Goal: Task Accomplishment & Management: Manage account settings

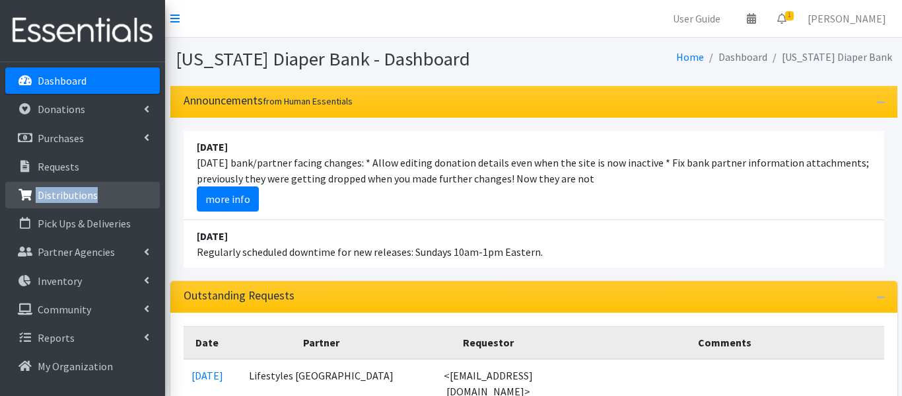
click at [56, 195] on p "Distributions" at bounding box center [68, 194] width 60 height 13
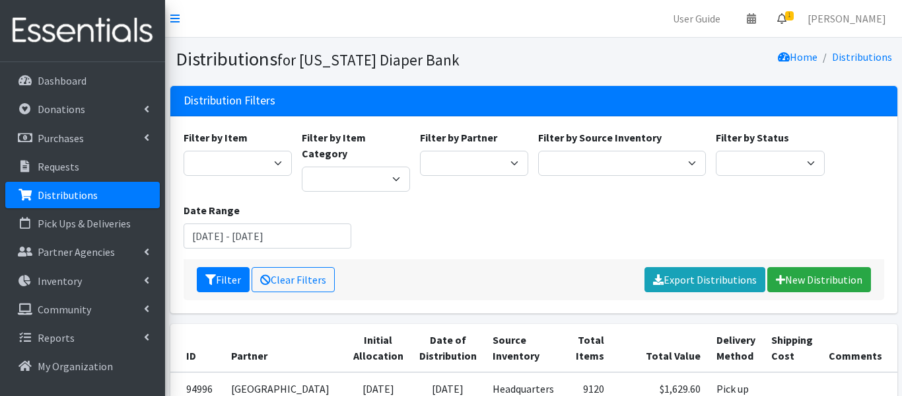
click at [794, 19] on span "1" at bounding box center [789, 15] width 9 height 9
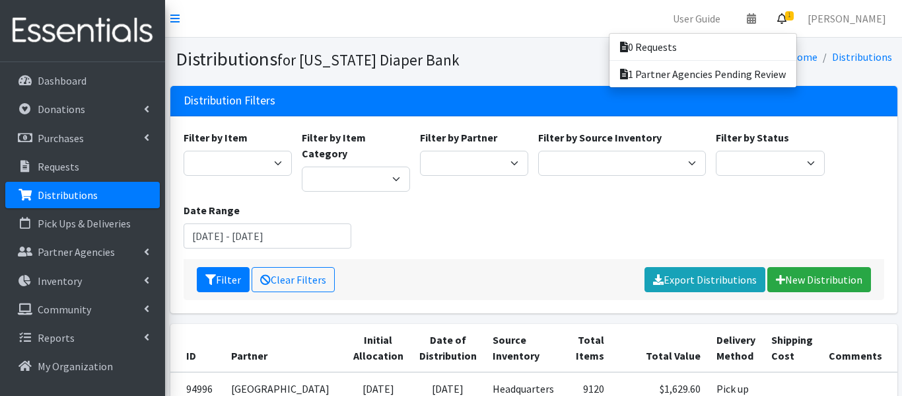
click at [593, 65] on div "Home Distributions" at bounding box center [715, 59] width 363 height 23
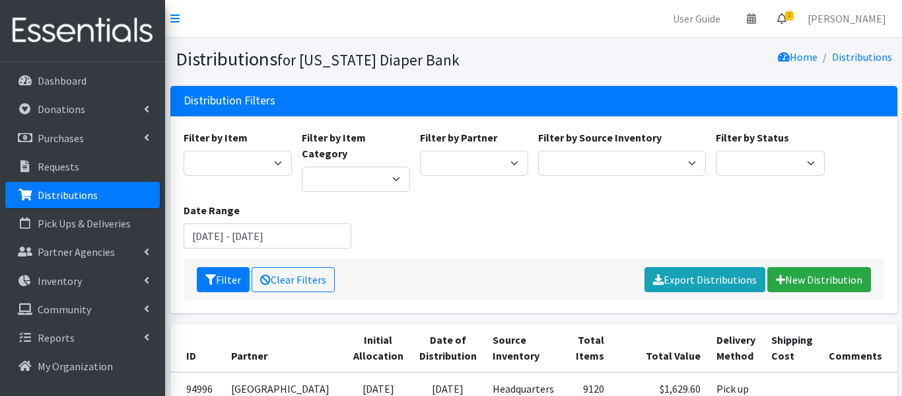
click at [794, 15] on span "1" at bounding box center [789, 15] width 9 height 9
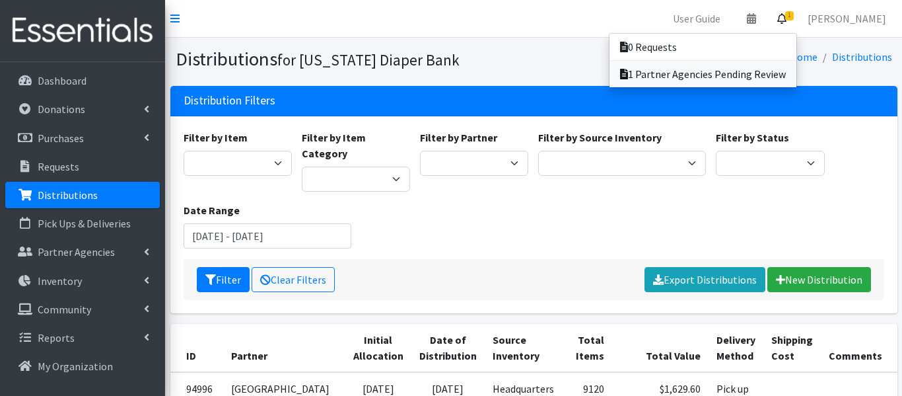
click at [757, 76] on link "1 Partner Agencies Pending Review" at bounding box center [702, 74] width 187 height 26
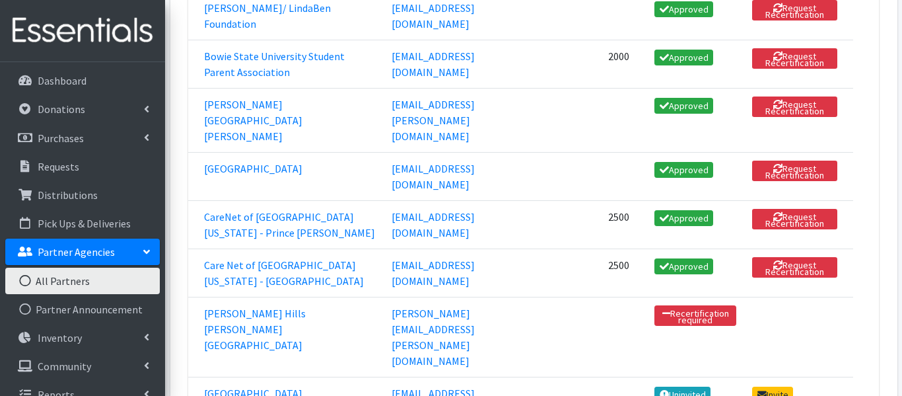
scroll to position [296, 0]
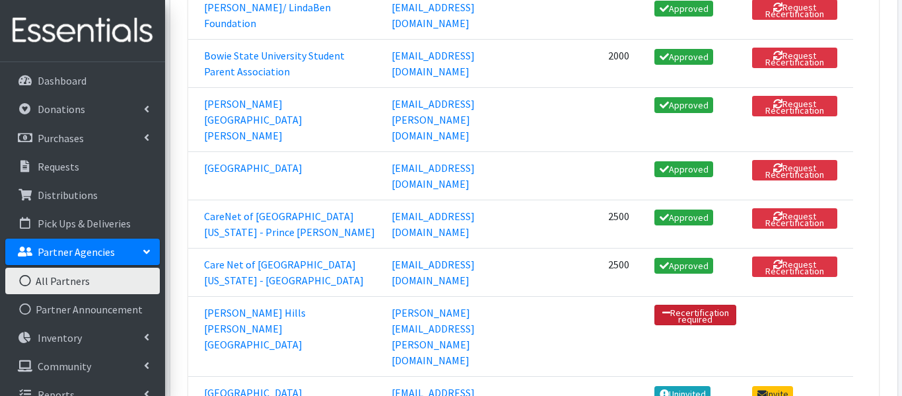
click at [674, 304] on link "Recertification required" at bounding box center [695, 314] width 82 height 20
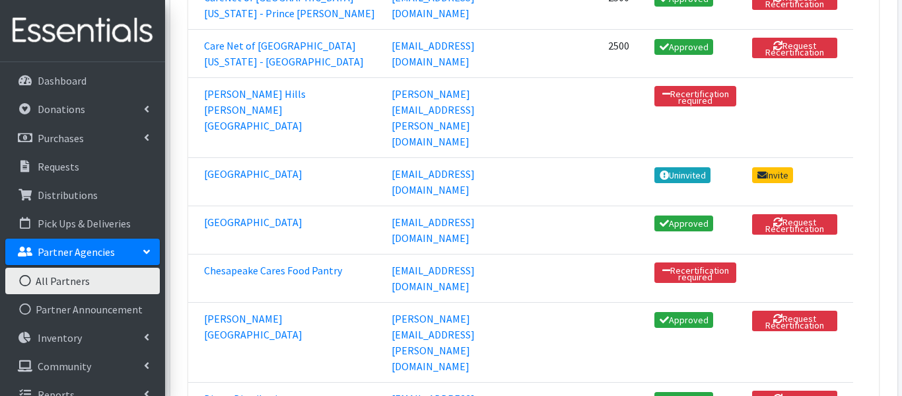
scroll to position [548, 0]
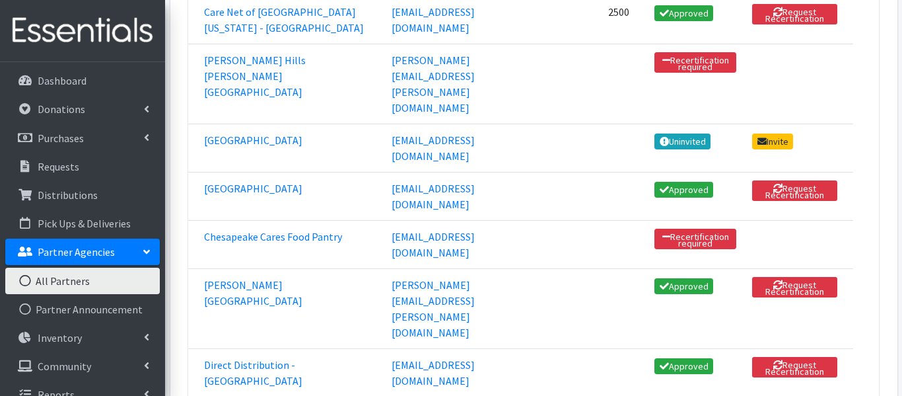
click at [520, 268] on td "ashley.horton@pgcps.org" at bounding box center [469, 308] width 171 height 80
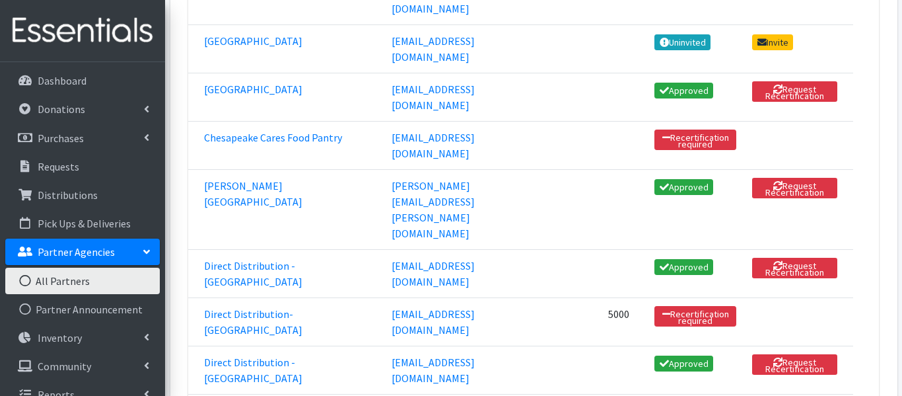
scroll to position [649, 0]
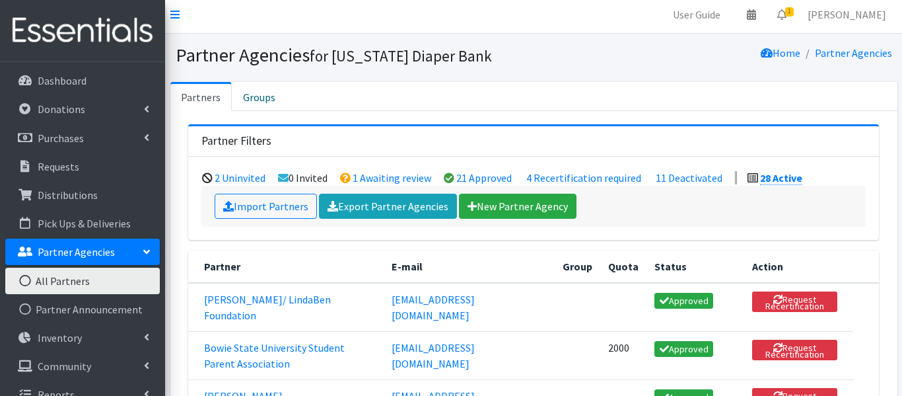
scroll to position [5, 0]
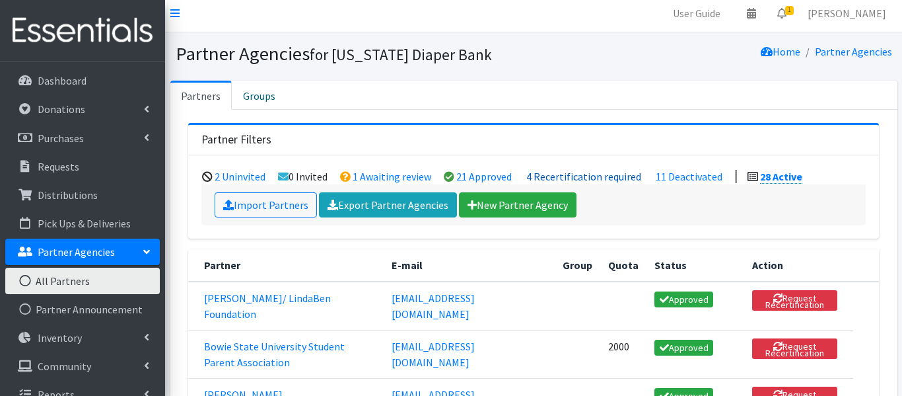
click at [620, 177] on link "4 Recertification required" at bounding box center [583, 176] width 115 height 13
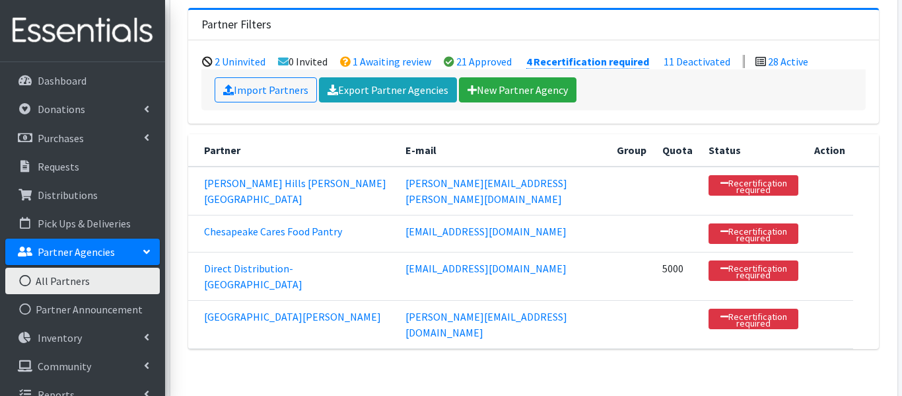
scroll to position [121, 0]
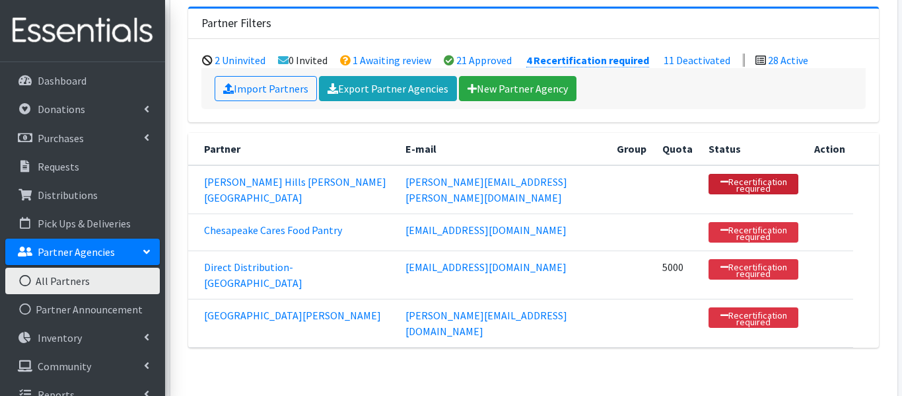
click at [709, 178] on link "Recertification required" at bounding box center [754, 184] width 90 height 20
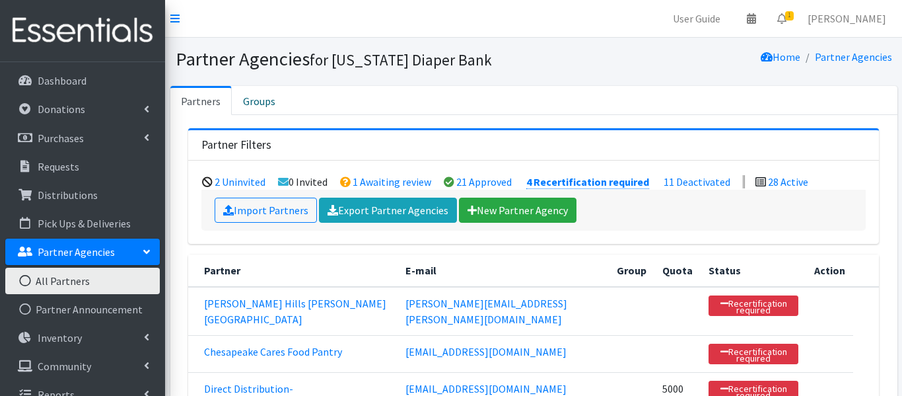
click at [812, 335] on td at bounding box center [829, 353] width 47 height 37
click at [698, 178] on link "11 Deactivated" at bounding box center [697, 181] width 67 height 13
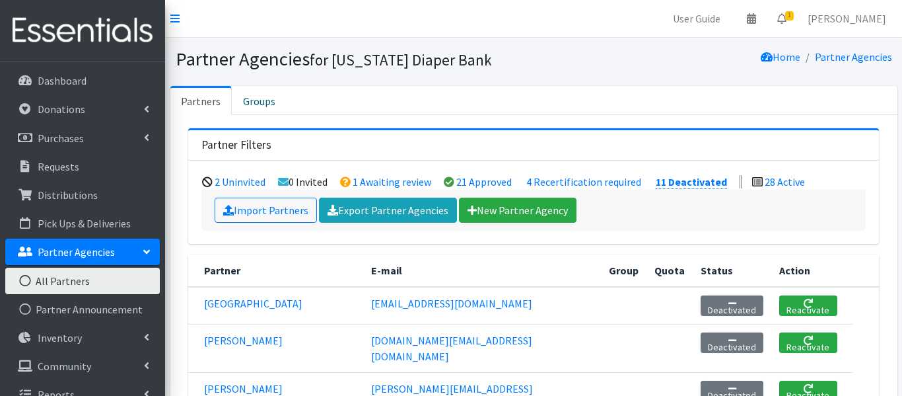
click at [698, 178] on link "11 Deactivated" at bounding box center [691, 182] width 71 height 14
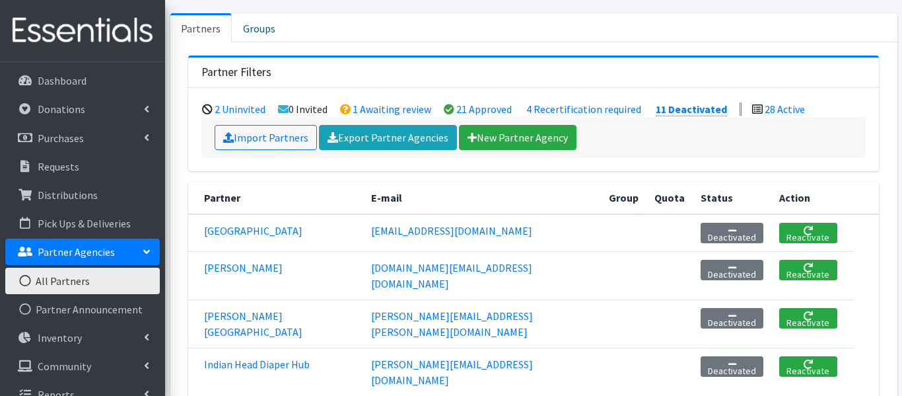
scroll to position [77, 0]
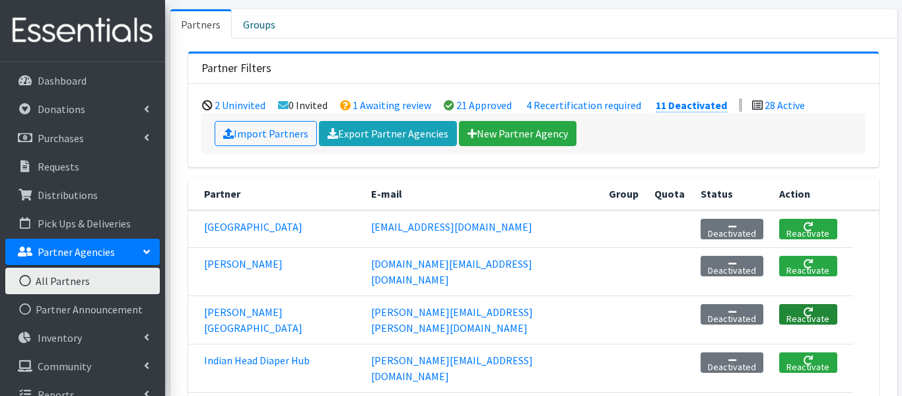
click at [808, 304] on link "Reactivate" at bounding box center [808, 314] width 58 height 20
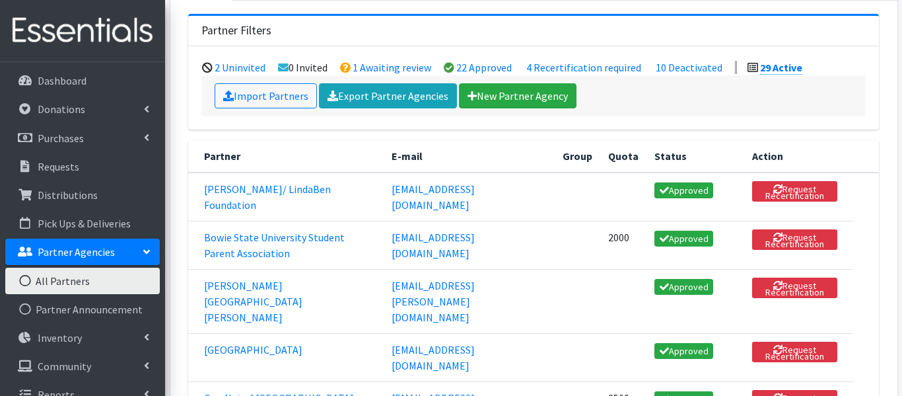
scroll to position [155, 0]
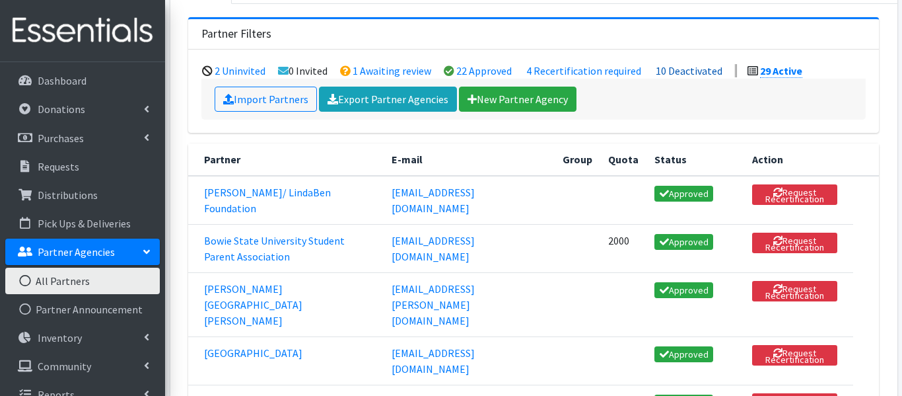
click at [674, 67] on link "10 Deactivated" at bounding box center [689, 70] width 67 height 13
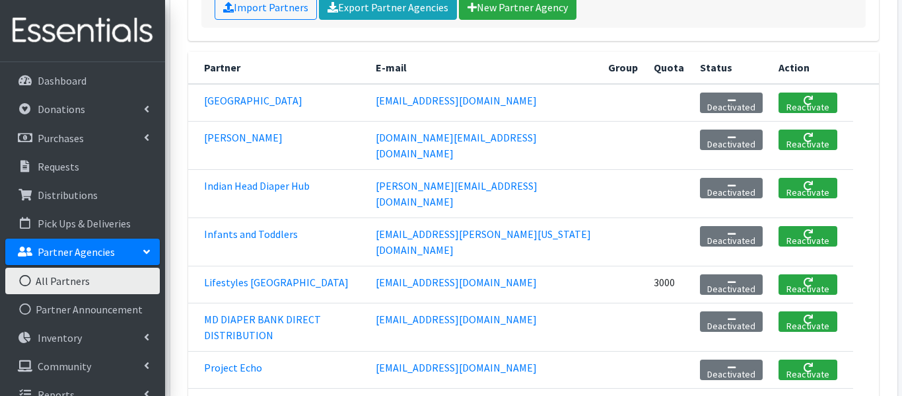
scroll to position [199, 0]
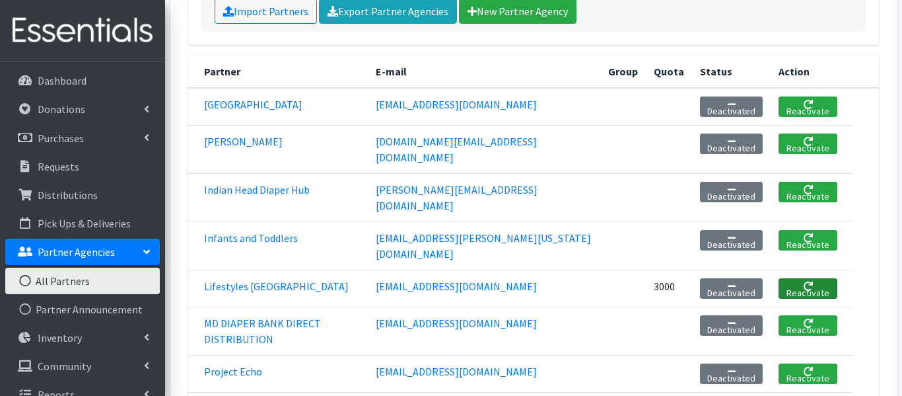
click at [787, 278] on link "Reactivate" at bounding box center [808, 288] width 59 height 20
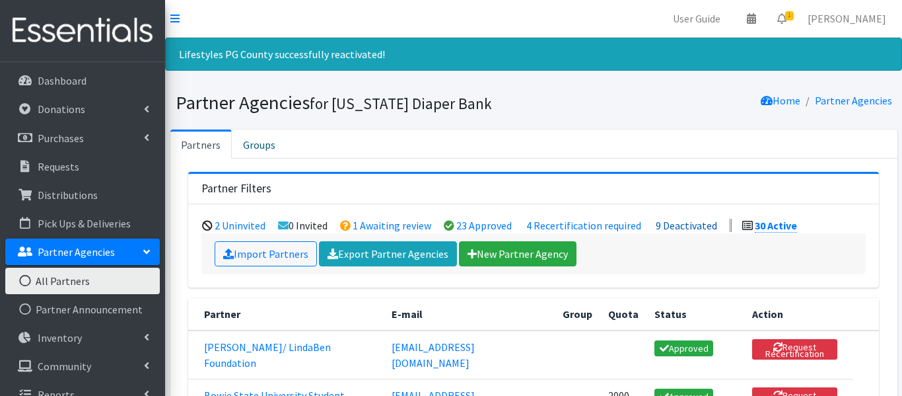
click at [675, 221] on link "9 Deactivated" at bounding box center [686, 225] width 61 height 13
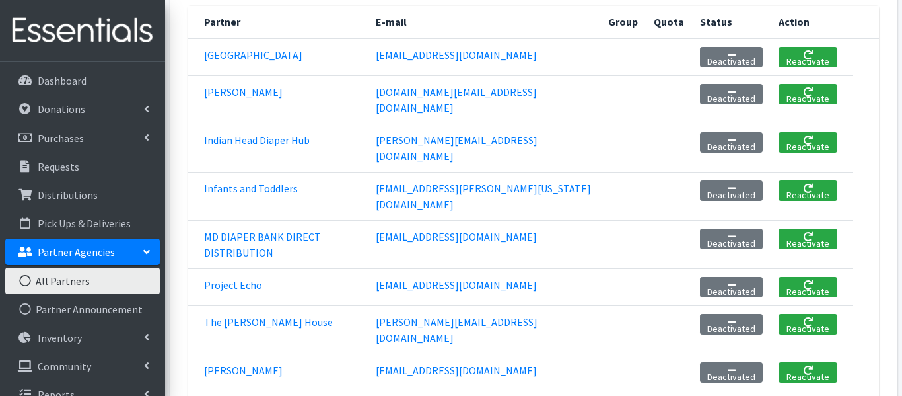
scroll to position [249, 0]
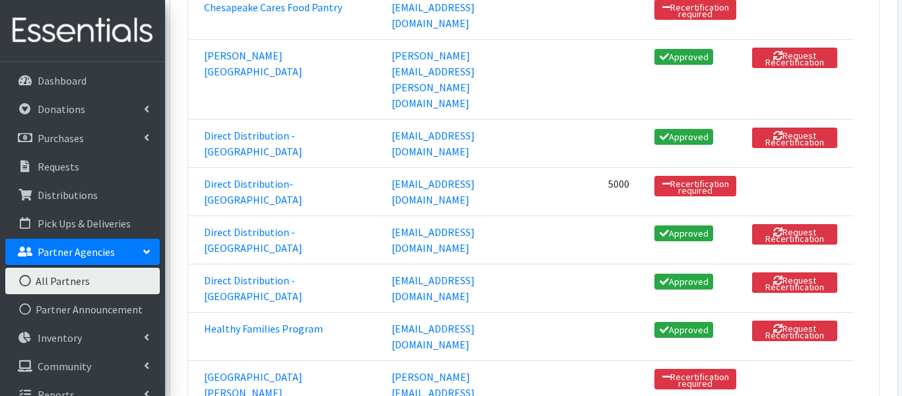
scroll to position [903, 0]
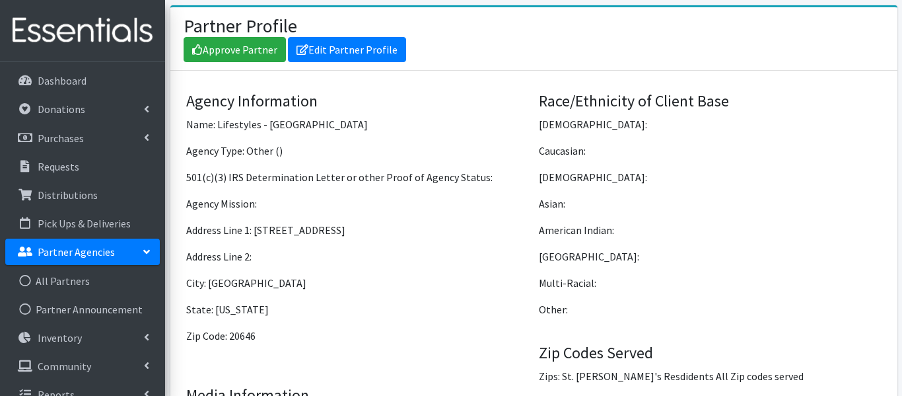
scroll to position [878, 0]
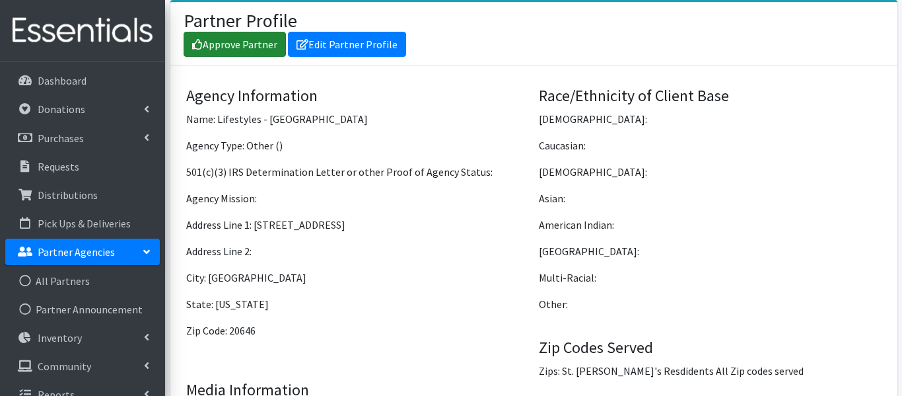
click at [234, 42] on link "Approve Partner" at bounding box center [235, 44] width 102 height 25
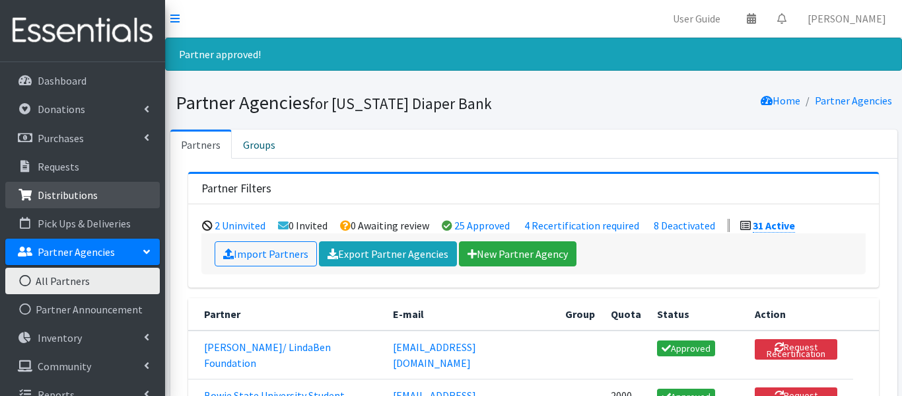
click at [89, 199] on p "Distributions" at bounding box center [68, 194] width 60 height 13
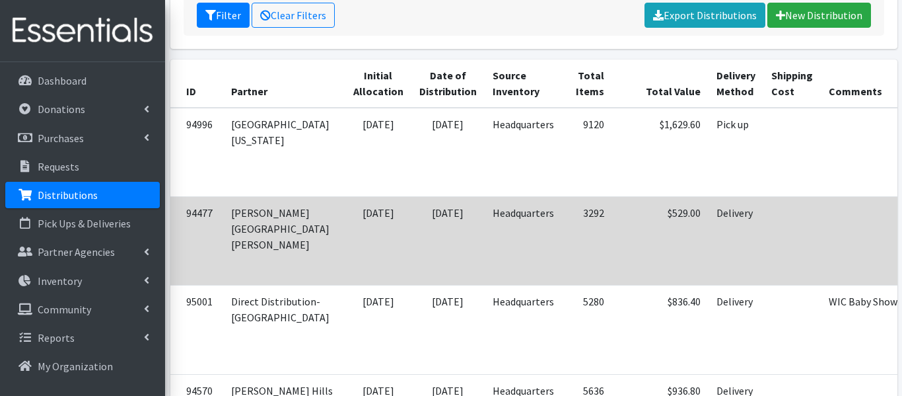
scroll to position [0, 36]
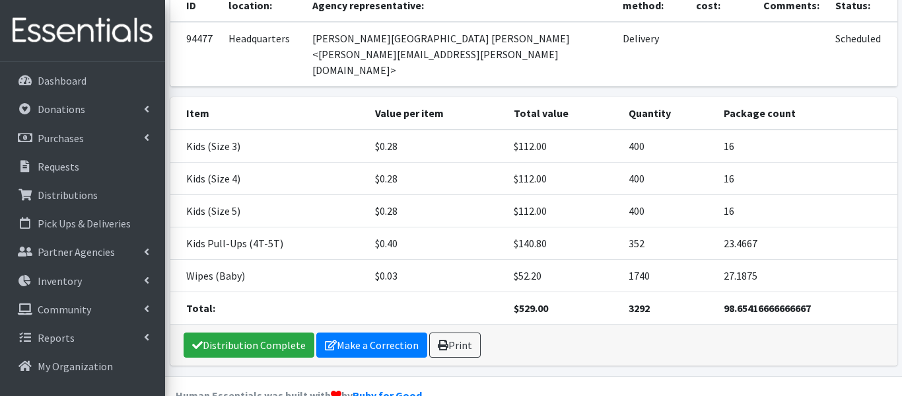
scroll to position [149, 0]
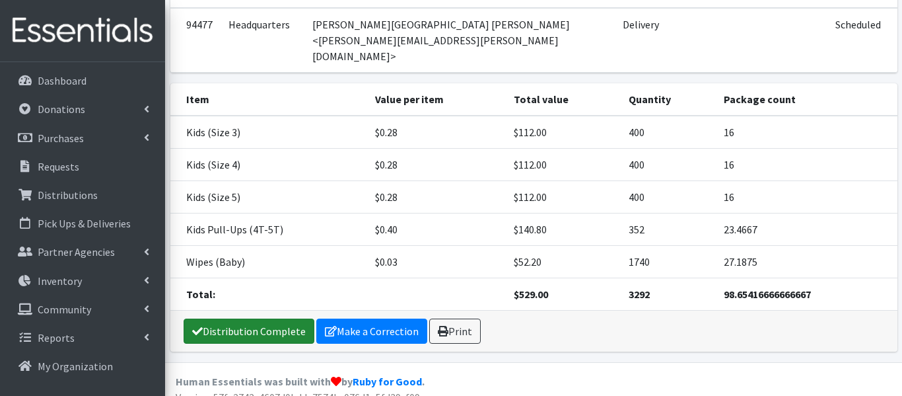
click at [263, 318] on link "Distribution Complete" at bounding box center [249, 330] width 131 height 25
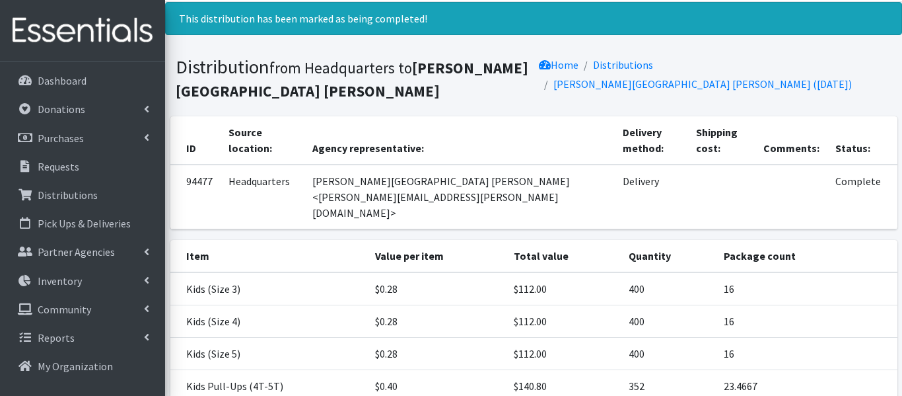
scroll to position [0, 0]
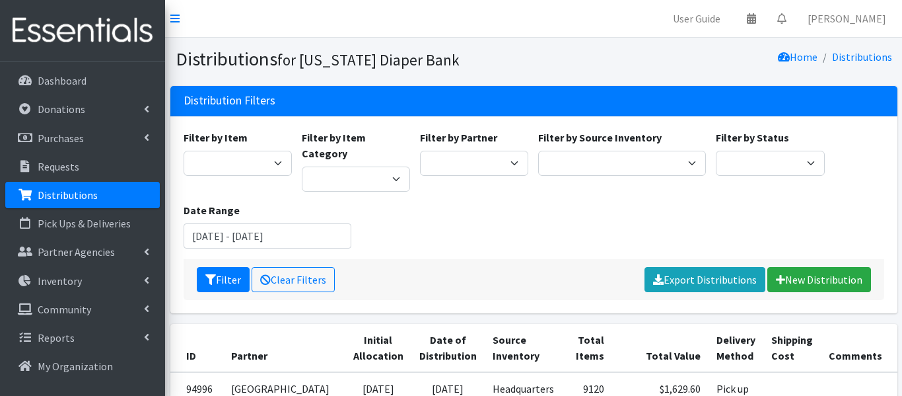
scroll to position [264, 0]
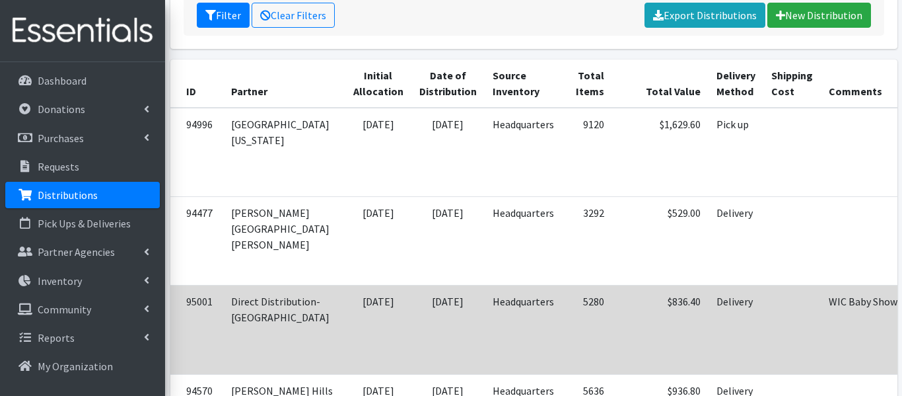
click at [821, 285] on td "WIC Baby Shower" at bounding box center [880, 329] width 119 height 88
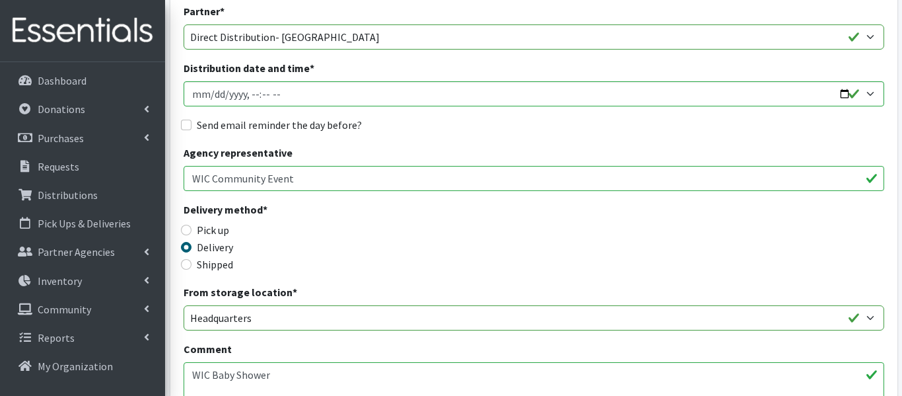
scroll to position [157, 0]
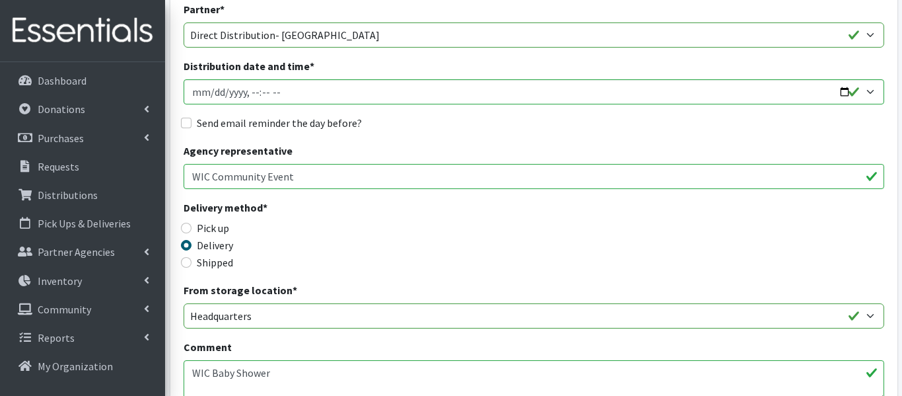
click at [213, 370] on textarea "WIC Baby Shower" at bounding box center [534, 380] width 701 height 41
click at [366, 378] on textarea "WIC Baby Shower" at bounding box center [534, 380] width 701 height 41
click at [239, 376] on textarea "WIC Baby Shower" at bounding box center [534, 380] width 701 height 41
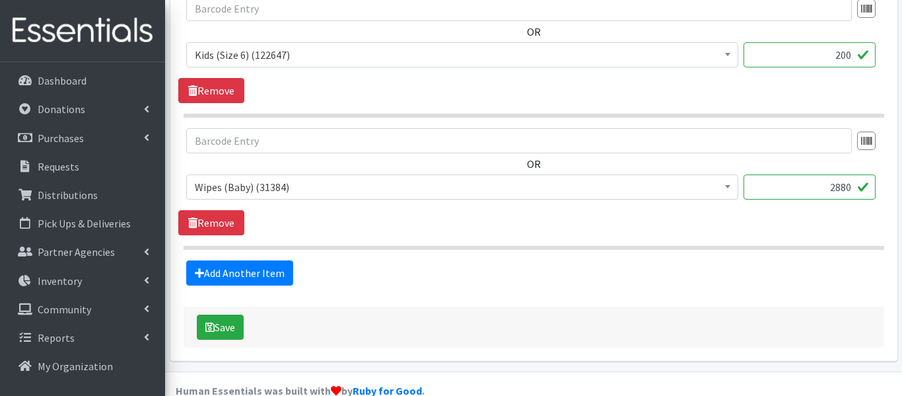
scroll to position [1424, 0]
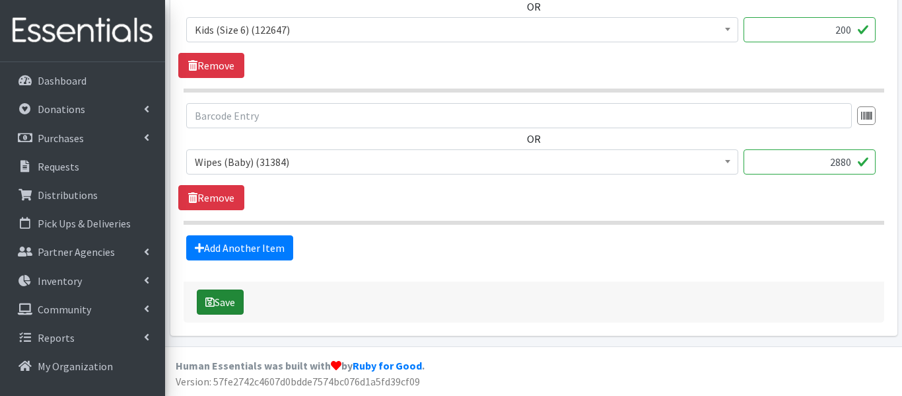
type textarea "WIC Breast Feeding Event"
click at [232, 306] on button "Save" at bounding box center [220, 301] width 47 height 25
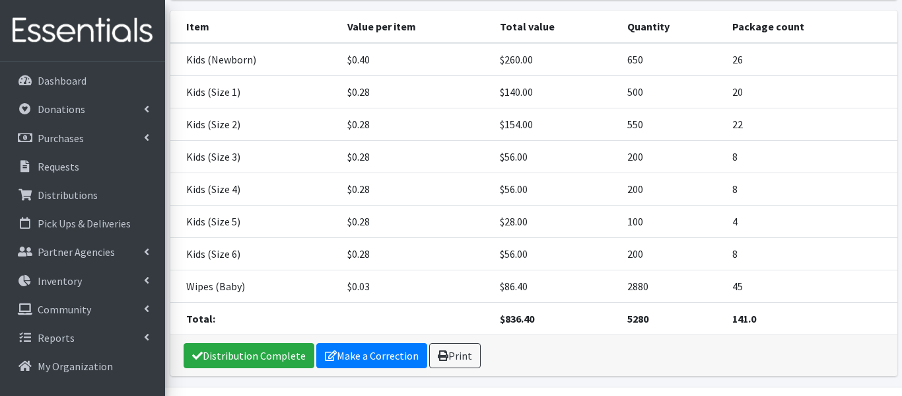
scroll to position [216, 0]
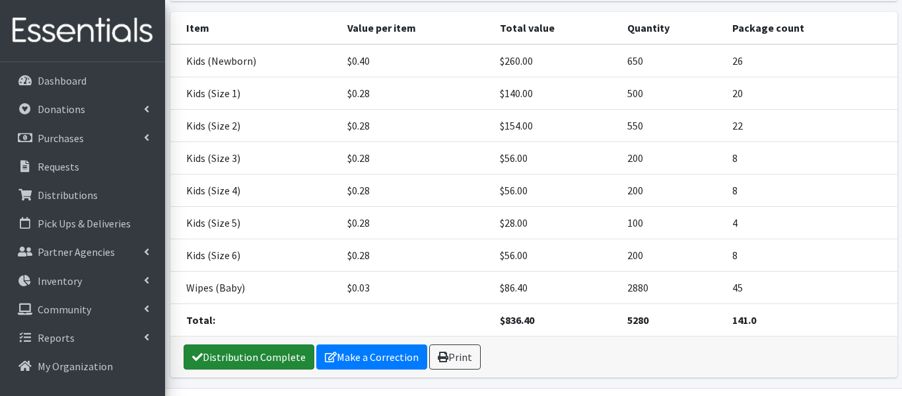
click at [293, 352] on link "Distribution Complete" at bounding box center [249, 356] width 131 height 25
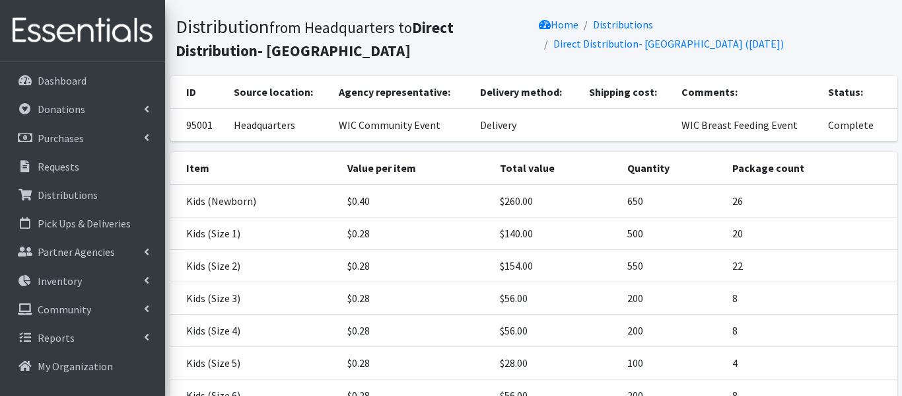
scroll to position [11, 0]
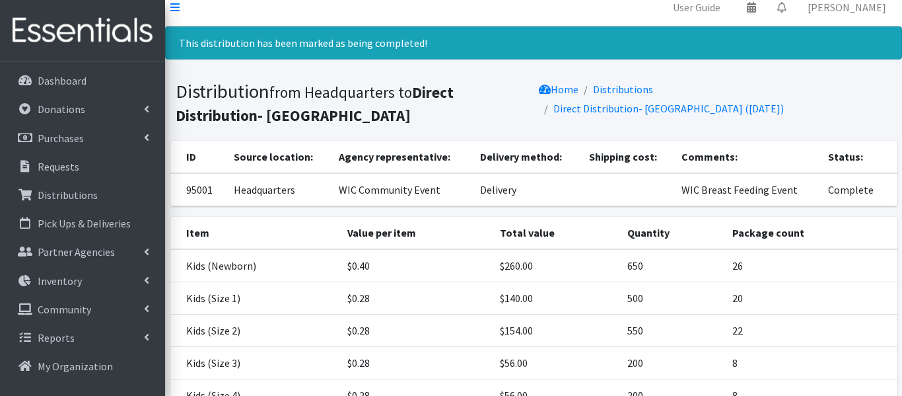
click at [293, 347] on td "Kids (Size 2)" at bounding box center [254, 330] width 169 height 32
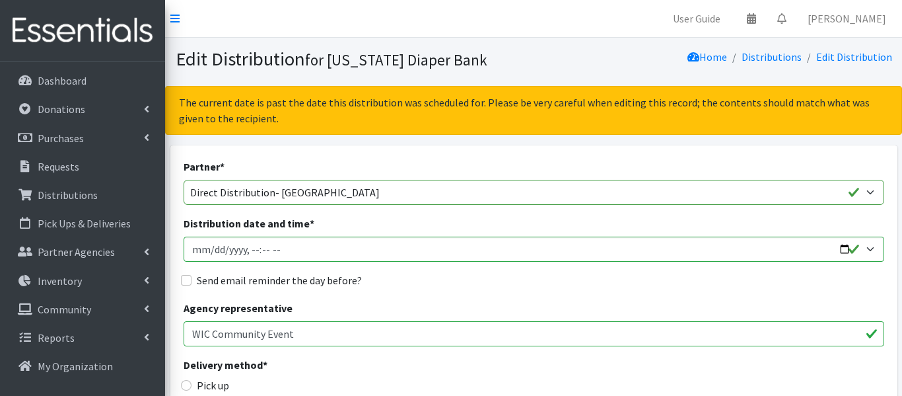
scroll to position [1424, 0]
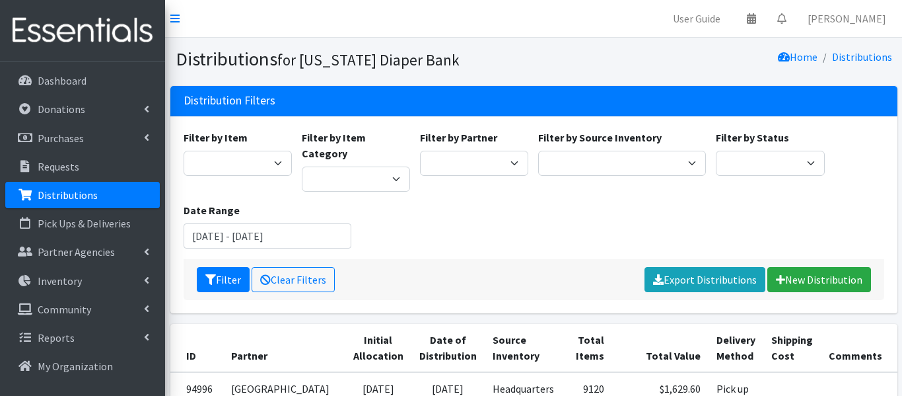
scroll to position [264, 0]
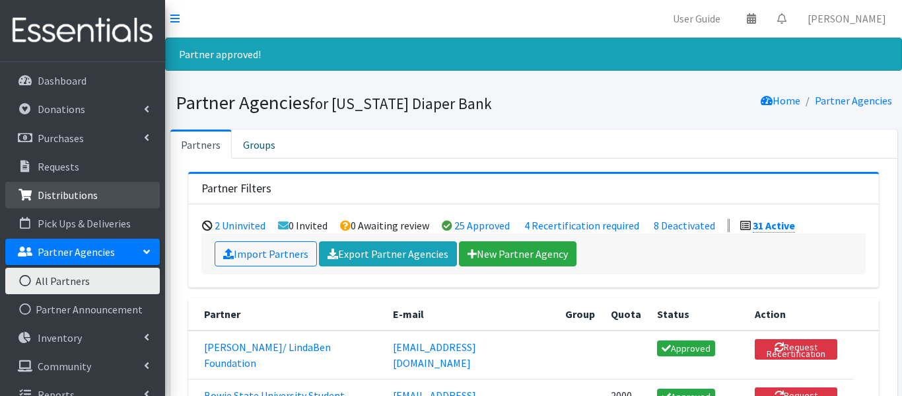
click at [65, 203] on link "Distributions" at bounding box center [82, 195] width 155 height 26
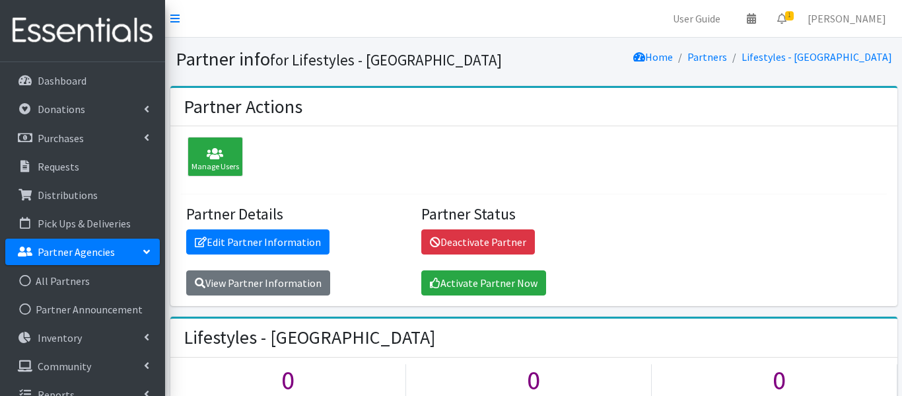
scroll to position [878, 0]
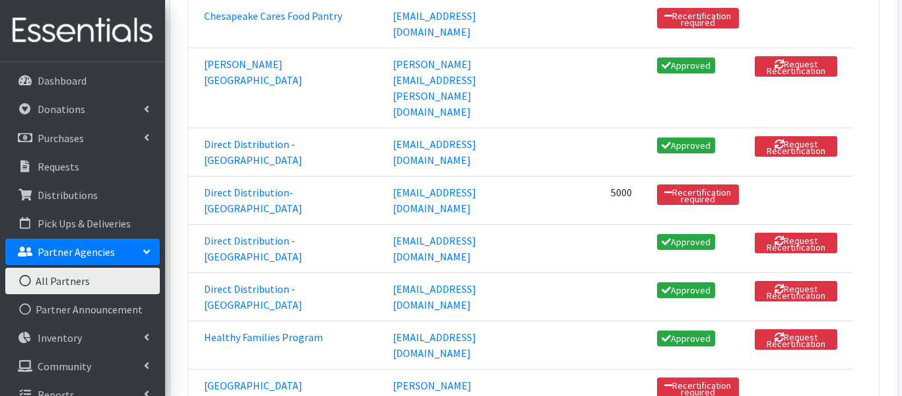
scroll to position [892, 0]
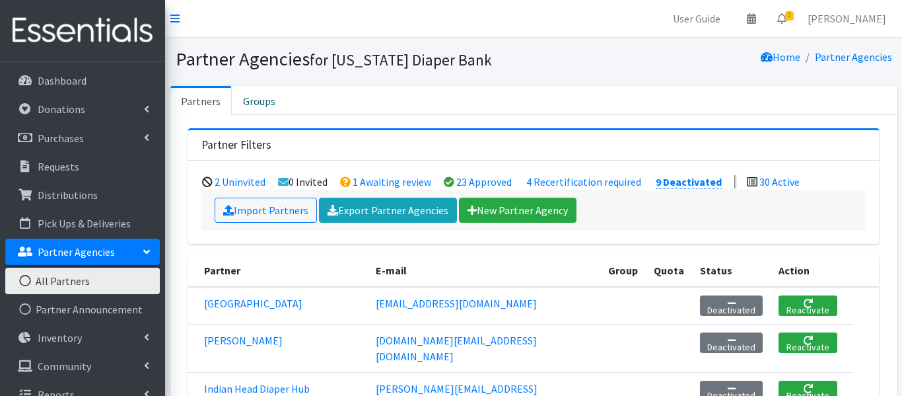
scroll to position [249, 0]
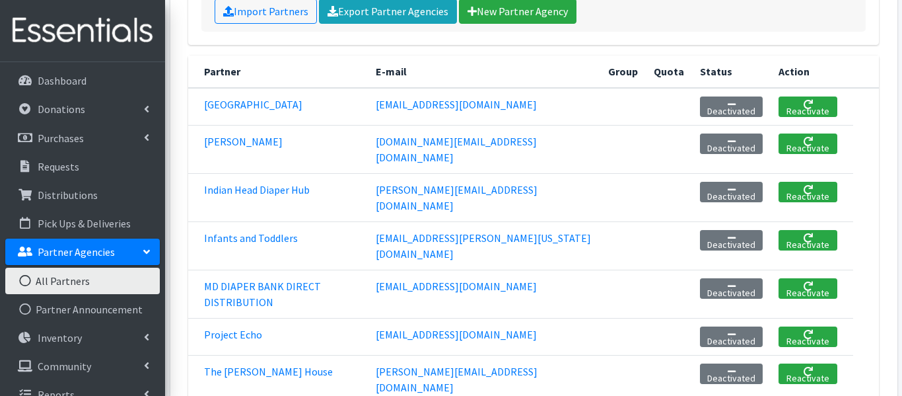
scroll to position [199, 0]
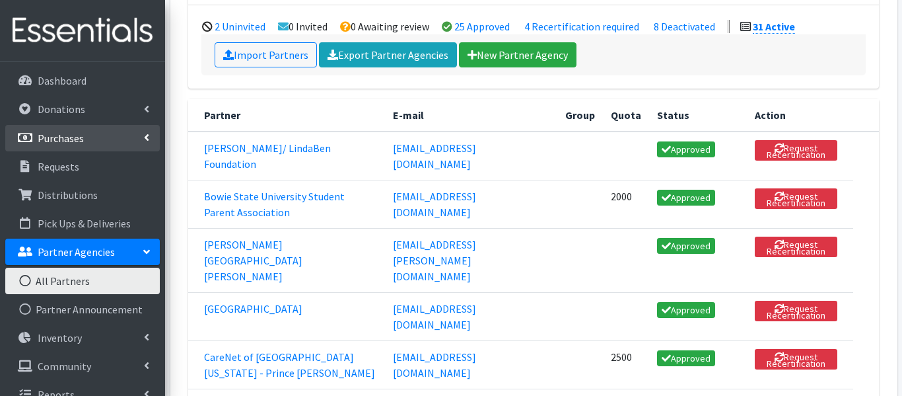
scroll to position [190, 0]
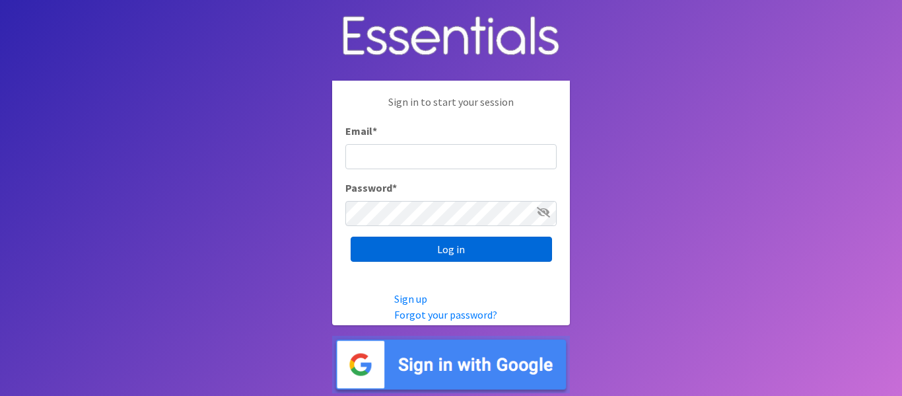
type input "[EMAIL_ADDRESS][DOMAIN_NAME]"
click at [372, 244] on input "Log in" at bounding box center [451, 248] width 201 height 25
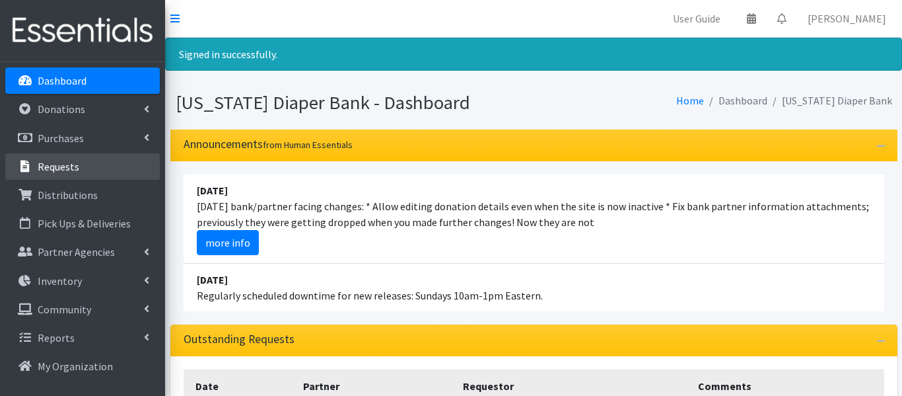
click at [87, 176] on link "Requests" at bounding box center [82, 166] width 155 height 26
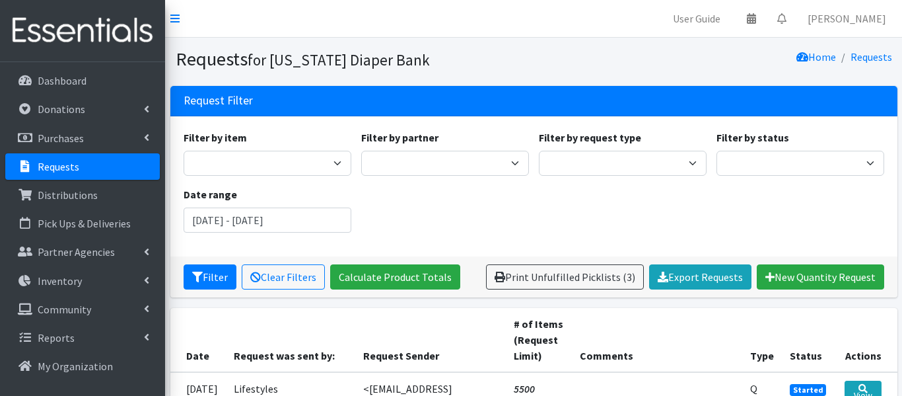
click at [87, 176] on link "Requests" at bounding box center [82, 166] width 155 height 26
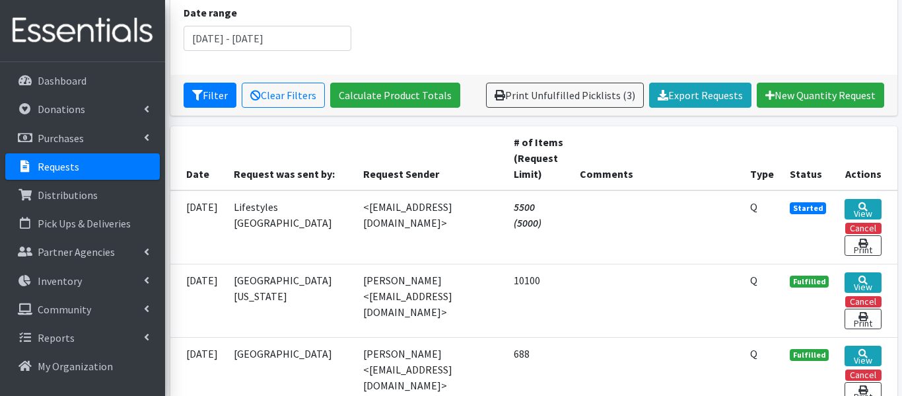
scroll to position [183, 0]
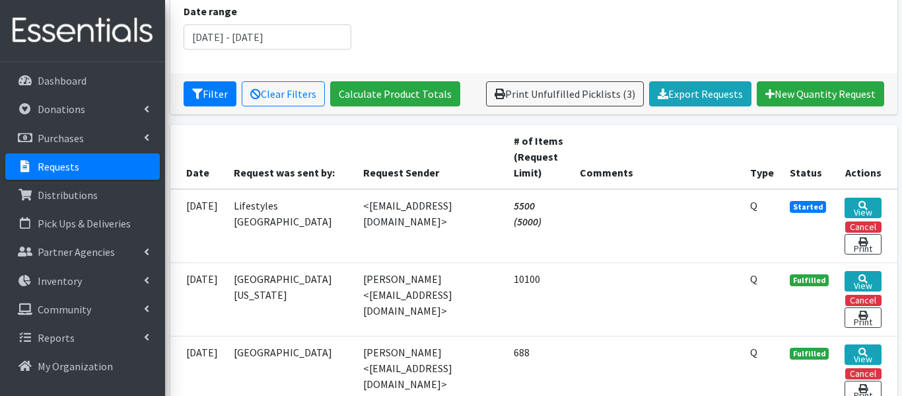
click at [808, 210] on span "Started" at bounding box center [808, 207] width 37 height 12
click at [868, 205] on link "View" at bounding box center [863, 207] width 36 height 20
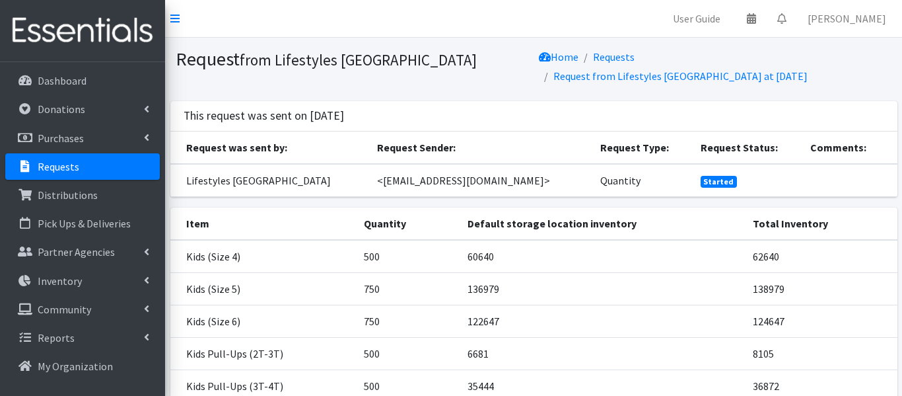
scroll to position [205, 0]
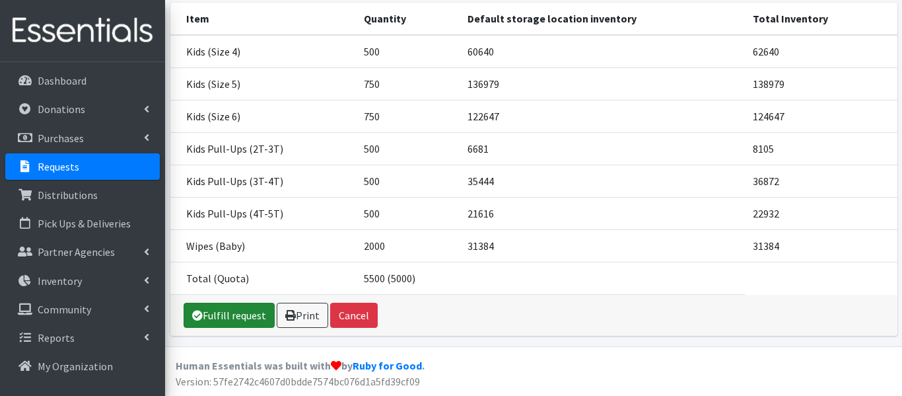
click at [239, 312] on link "Fulfill request" at bounding box center [229, 314] width 91 height 25
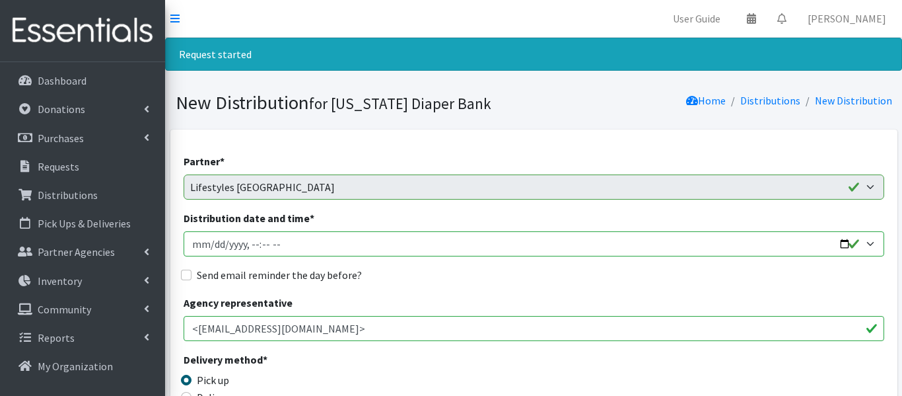
click at [210, 242] on input "Distribution date and time *" at bounding box center [534, 243] width 701 height 25
type input "[DATE]T23:59"
type input "0009-08-29T23:59"
click at [213, 246] on input "Distribution date and time *" at bounding box center [534, 243] width 701 height 25
click at [248, 244] on input "Distribution date and time *" at bounding box center [534, 243] width 701 height 25
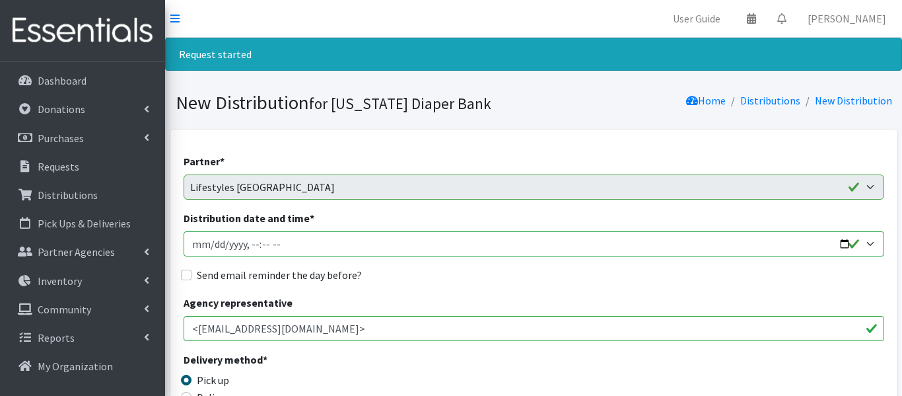
type input "2025-08-20T10:00"
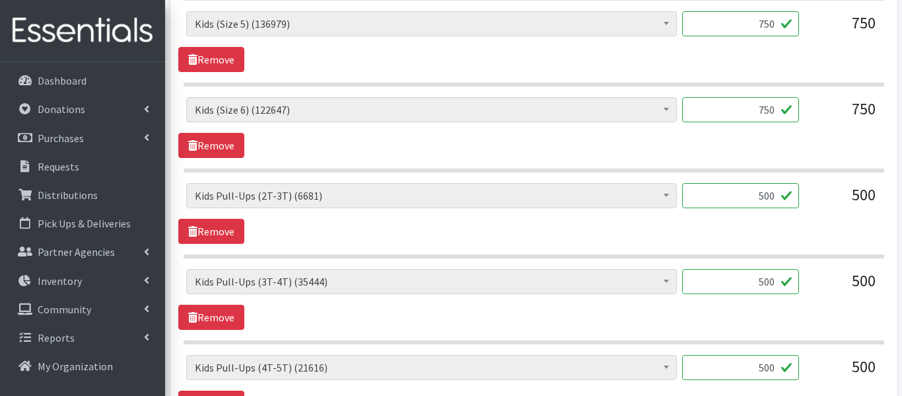
scroll to position [1006, 0]
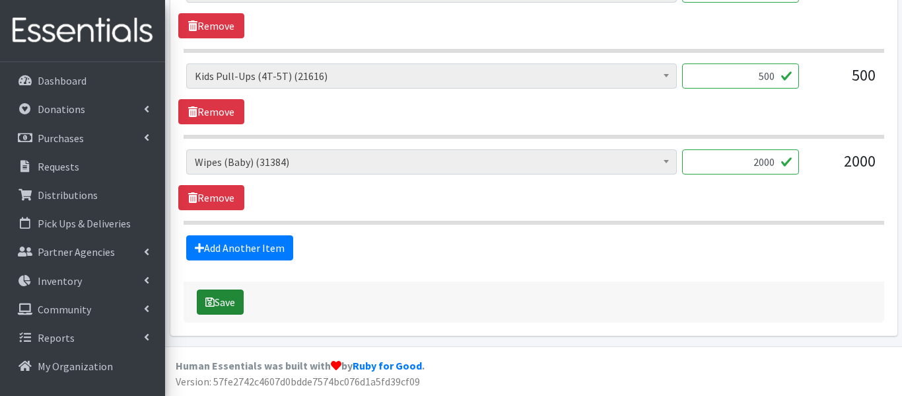
click at [213, 300] on icon "submit" at bounding box center [209, 301] width 9 height 11
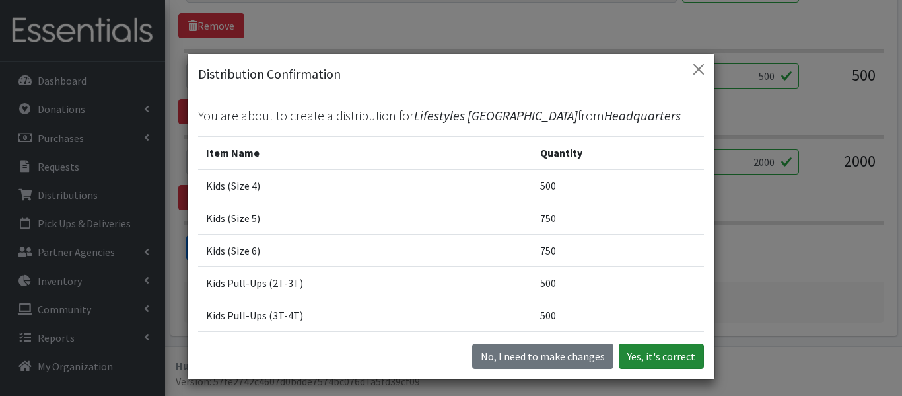
click at [637, 351] on button "Yes, it's correct" at bounding box center [661, 355] width 85 height 25
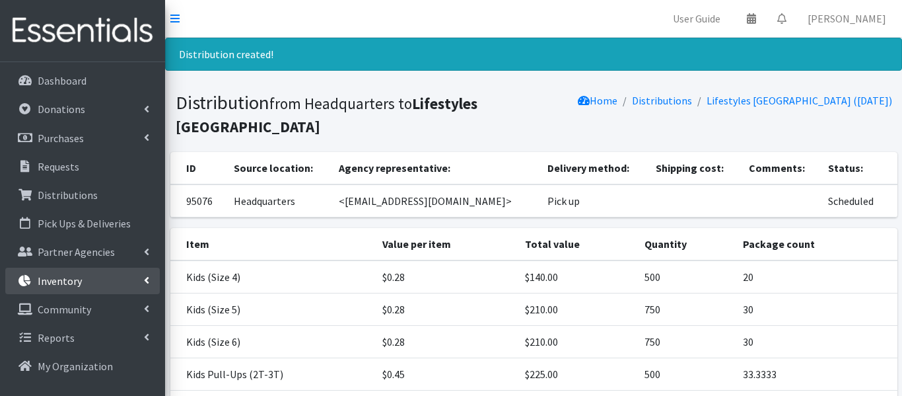
click at [79, 267] on li "Inventory Items & Inventory Kits Barcode Items Storage Locations Inventory Adju…" at bounding box center [82, 281] width 155 height 28
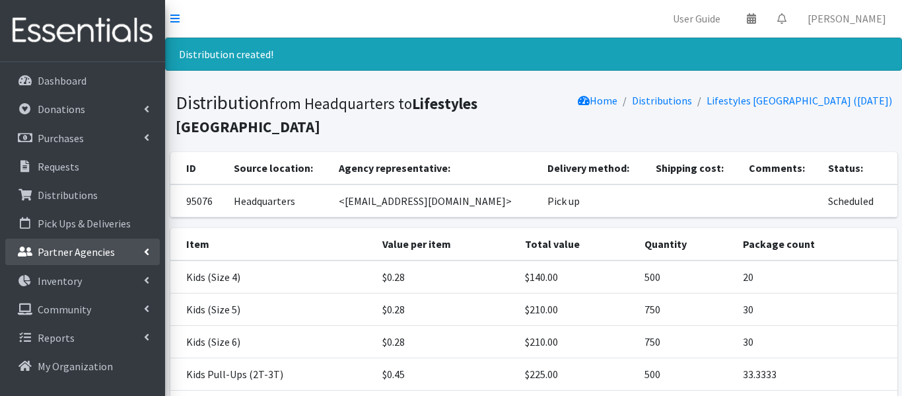
click at [77, 258] on p "Partner Agencies" at bounding box center [76, 251] width 77 height 13
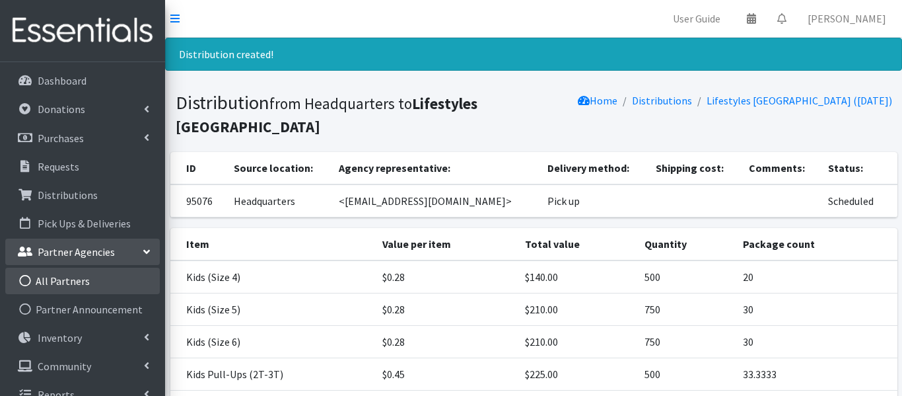
click at [66, 284] on link "All Partners" at bounding box center [82, 280] width 155 height 26
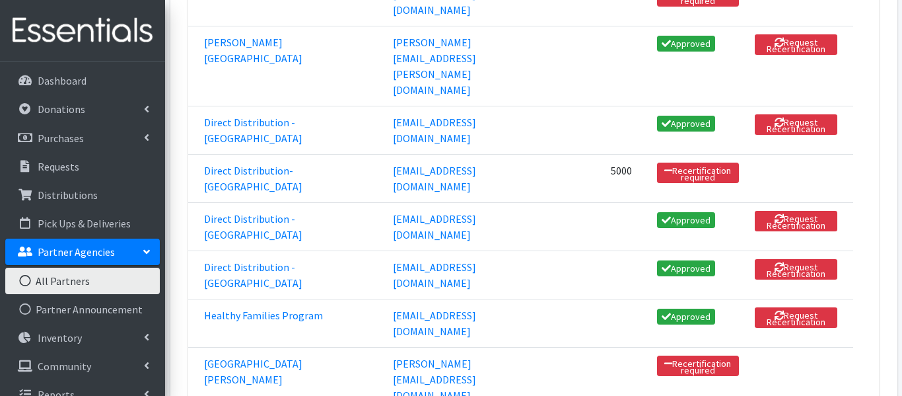
scroll to position [884, 0]
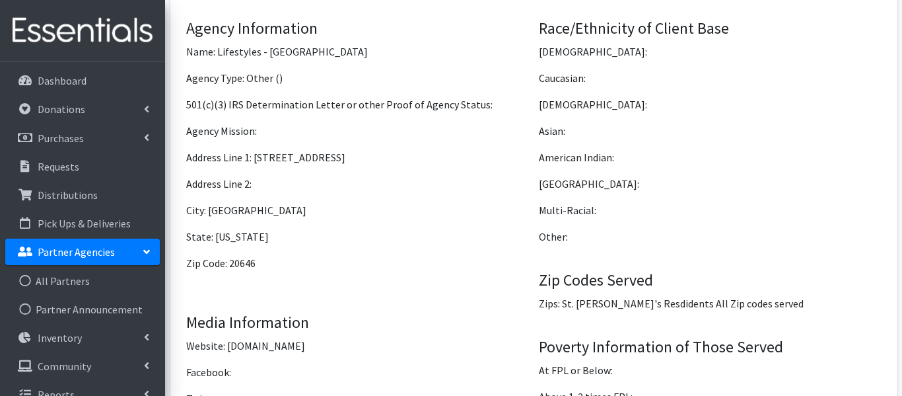
scroll to position [950, 0]
